Goal: Task Accomplishment & Management: Use online tool/utility

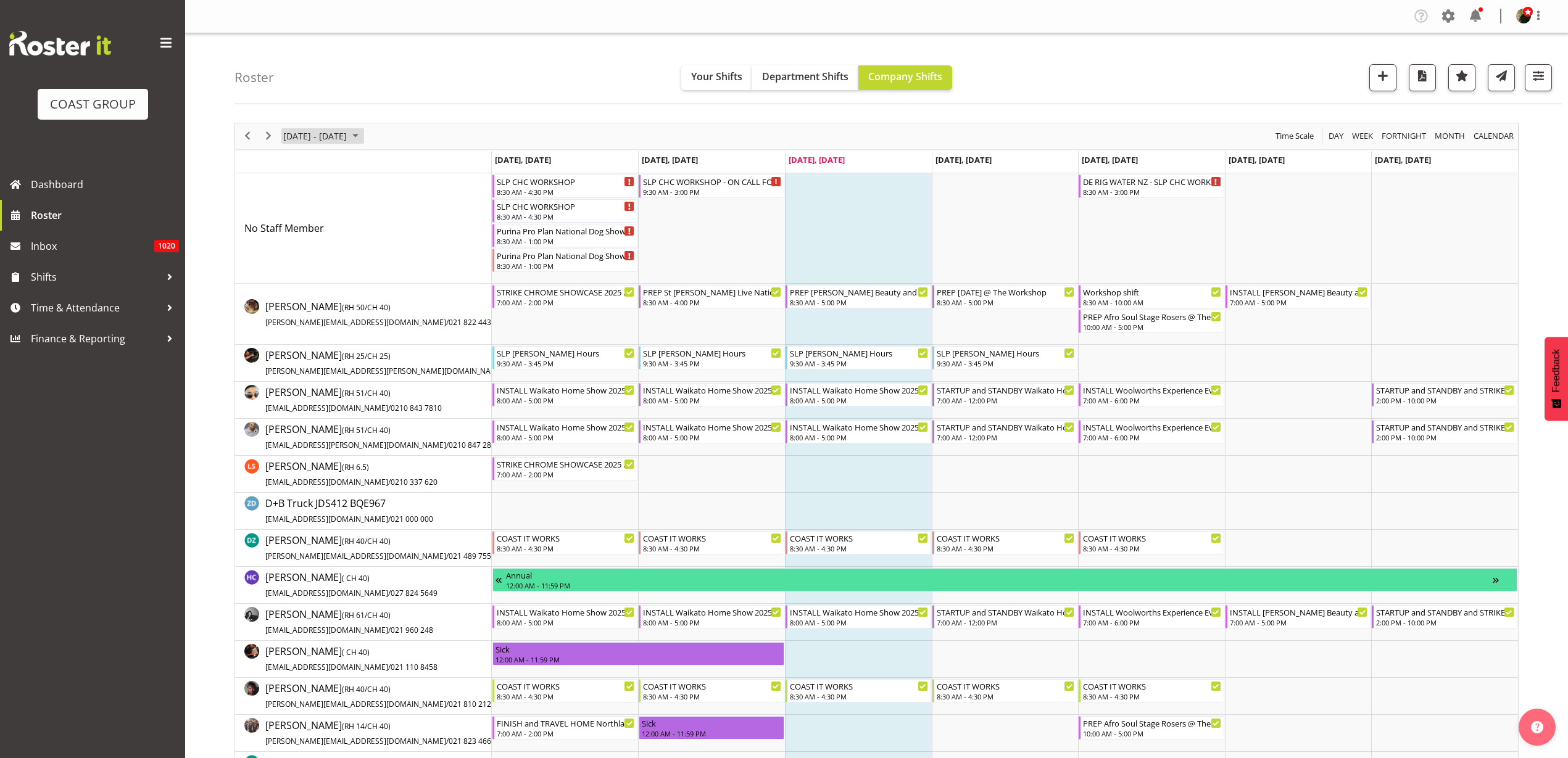
click at [332, 137] on span "[DATE] - [DATE]" at bounding box center [315, 136] width 66 height 15
click at [299, 272] on span "20" at bounding box center [296, 273] width 18 height 18
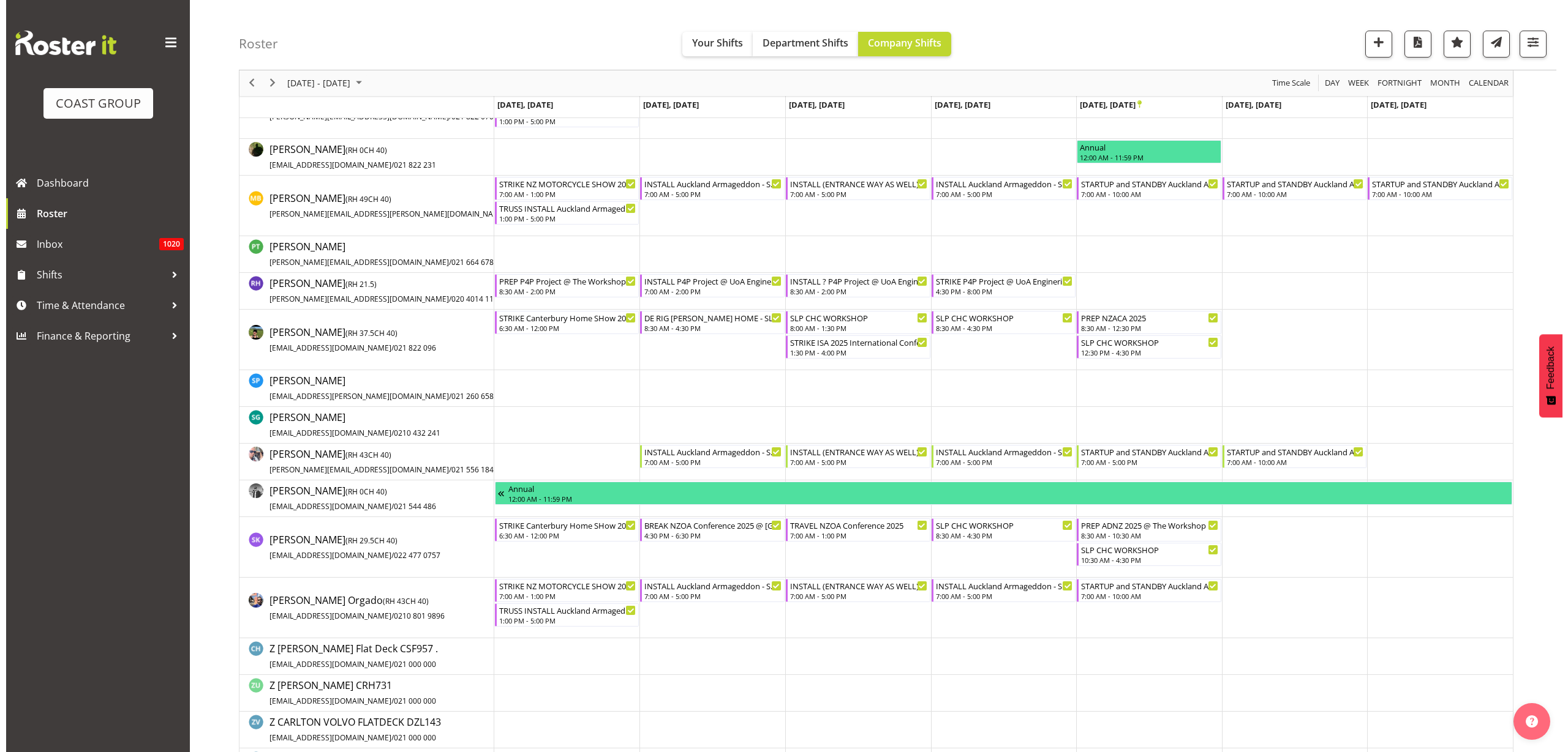
scroll to position [1216, 0]
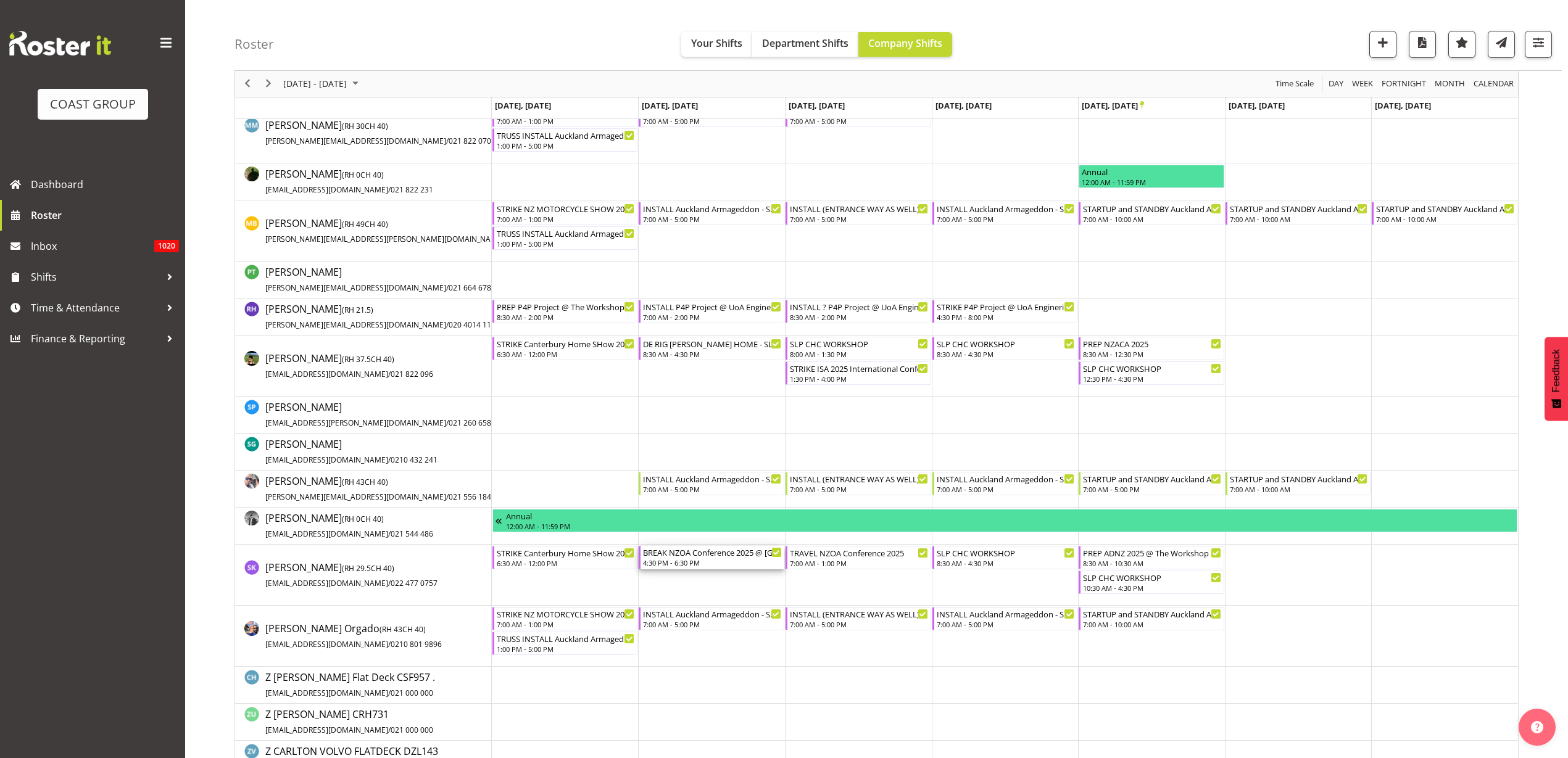
click at [683, 557] on div "BREAK NZOA Conference 2025 @ [GEOGRAPHIC_DATA] On SIte @ 1700" at bounding box center [713, 552] width 139 height 13
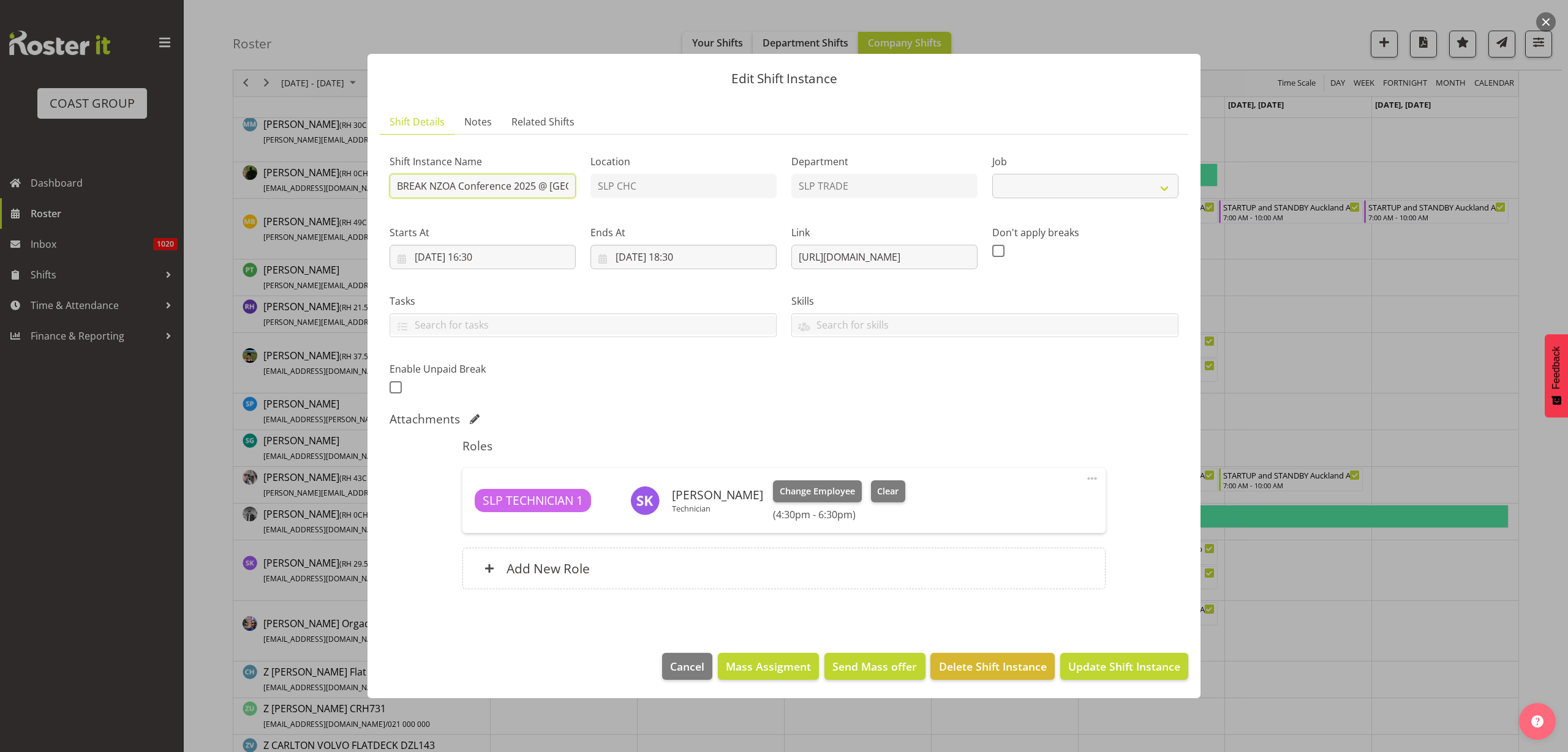
click at [481, 187] on input "BREAK NZOA Conference 2025 @ [GEOGRAPHIC_DATA] On SIte @ 1700" at bounding box center [482, 186] width 186 height 24
select select "10465"
